Goal: Task Accomplishment & Management: Manage account settings

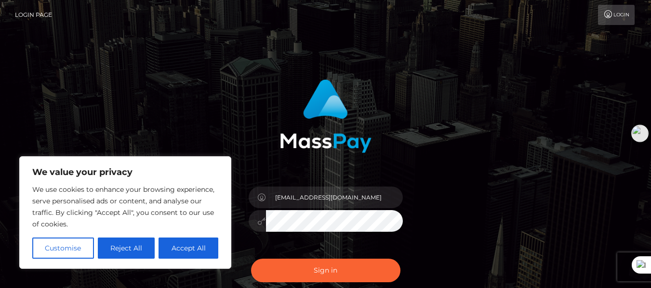
scroll to position [46, 0]
click at [185, 251] on button "Accept All" at bounding box center [188, 248] width 60 height 21
checkbox input "true"
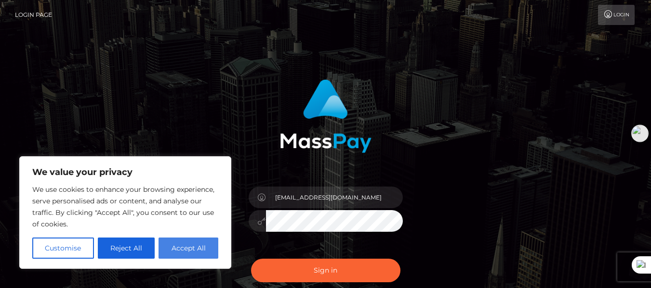
checkbox input "true"
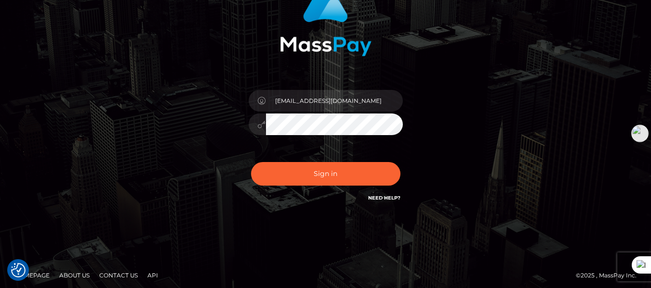
scroll to position [101, 0]
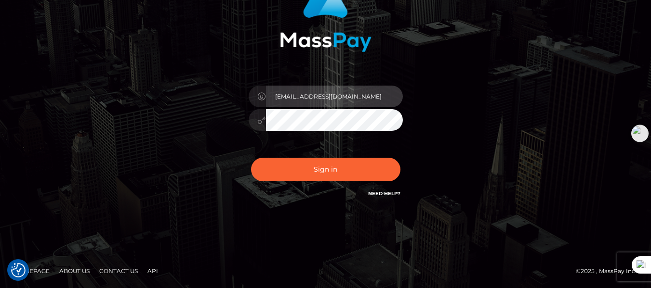
click at [386, 100] on input "[EMAIL_ADDRESS][DOMAIN_NAME]" at bounding box center [334, 97] width 137 height 22
drag, startPoint x: 386, startPoint y: 100, endPoint x: 260, endPoint y: 92, distance: 126.4
click at [260, 92] on div "[EMAIL_ADDRESS][DOMAIN_NAME]" at bounding box center [325, 95] width 154 height 19
click at [278, 95] on input "text" at bounding box center [334, 97] width 137 height 22
type input "[EMAIL_ADDRESS][DOMAIN_NAME]"
